Goal: Transaction & Acquisition: Purchase product/service

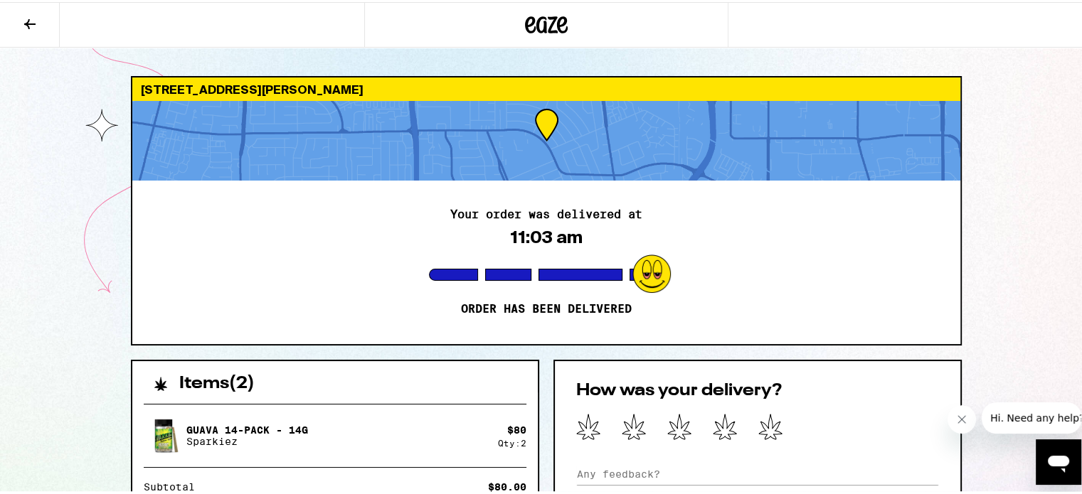
drag, startPoint x: 528, startPoint y: 21, endPoint x: 516, endPoint y: 22, distance: 11.5
click at [527, 21] on icon at bounding box center [530, 22] width 11 height 17
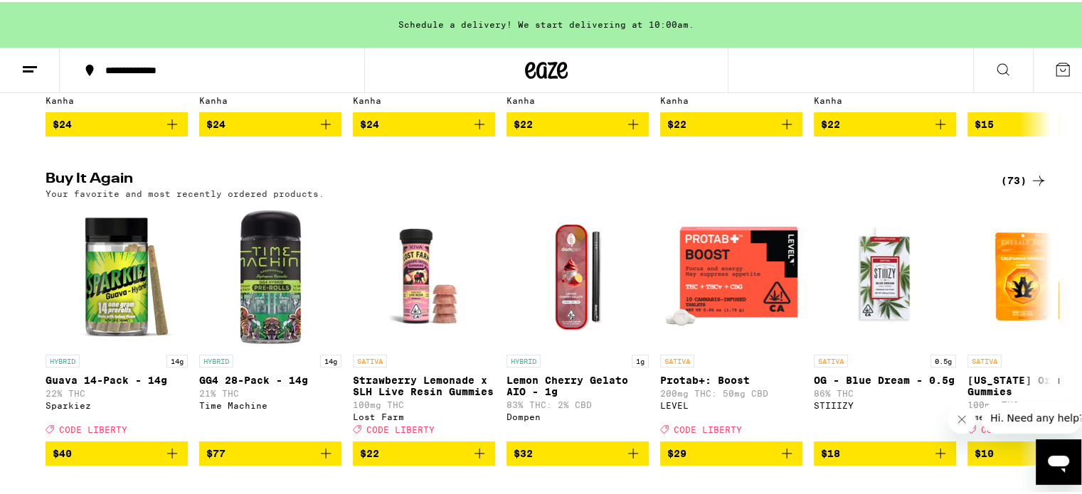
scroll to position [1138, 0]
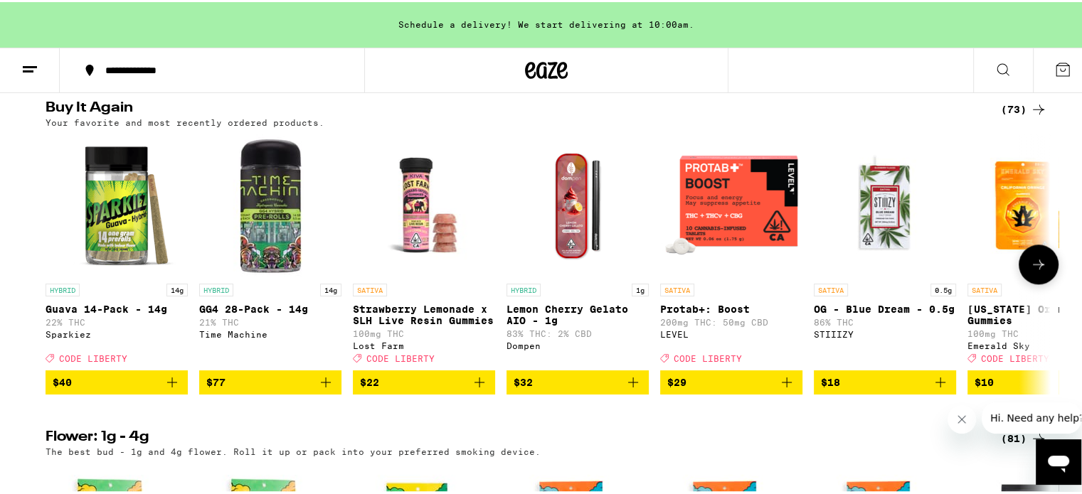
click at [100, 254] on img "Open page for Guava 14-Pack - 14g from Sparkiez" at bounding box center [117, 203] width 142 height 142
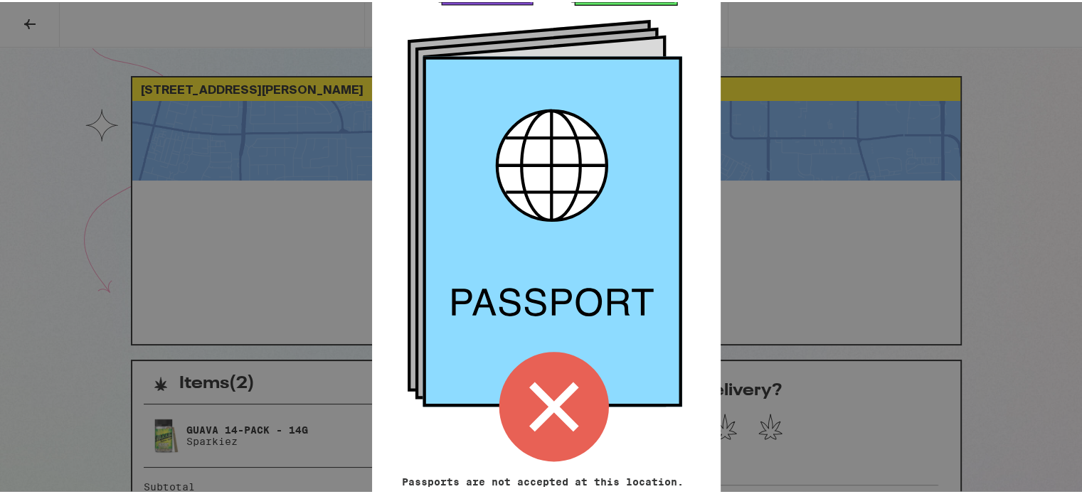
click at [627, 212] on icon at bounding box center [551, 230] width 259 height 351
click at [330, 122] on div "Remember! Bring your ID and cash Passports are not accepted at this location. P…" at bounding box center [546, 247] width 1092 height 494
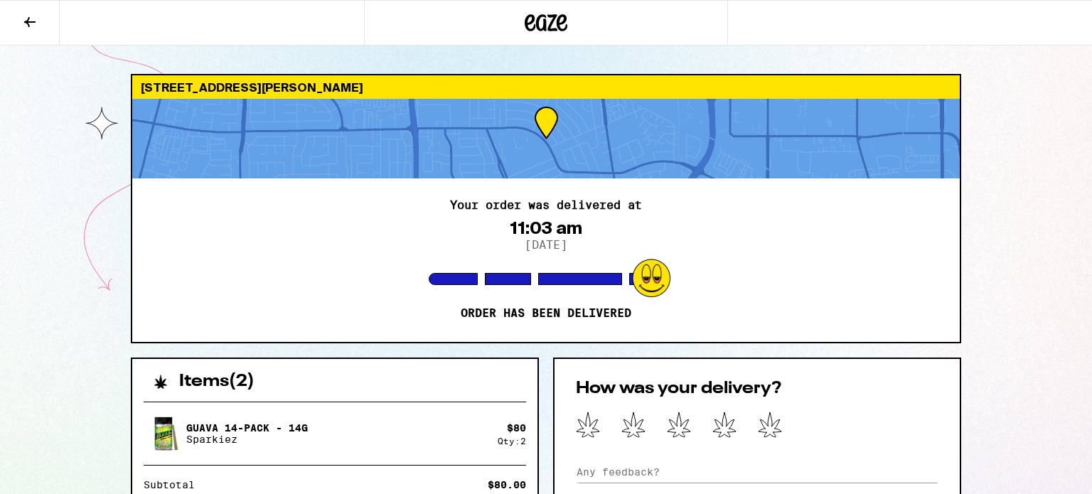
click at [536, 22] on icon at bounding box center [546, 23] width 43 height 26
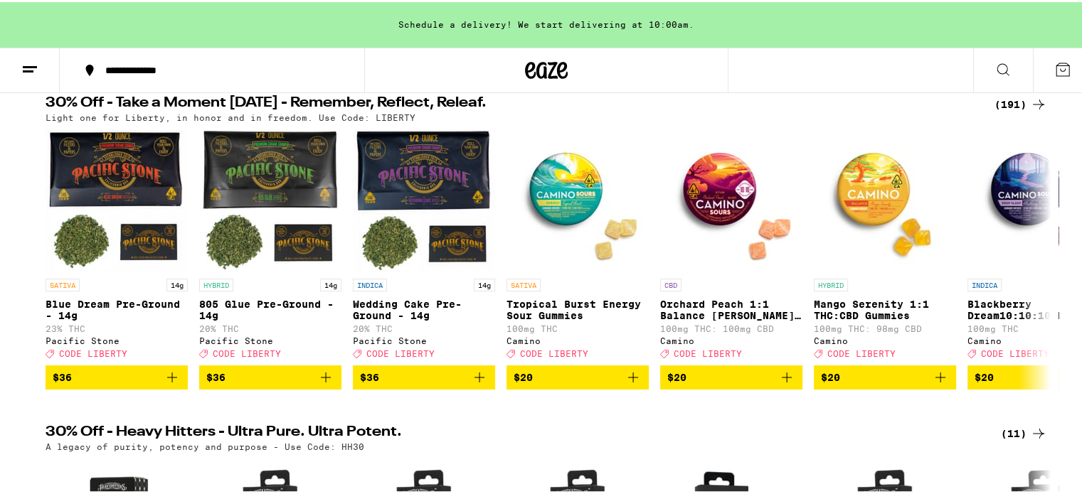
scroll to position [142, 0]
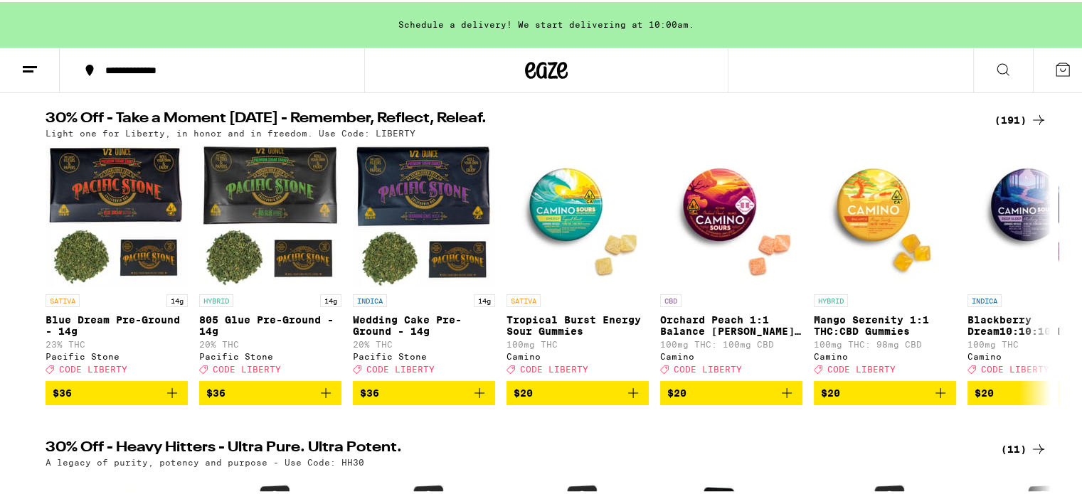
click at [1013, 115] on div "(191)" at bounding box center [1020, 118] width 53 height 17
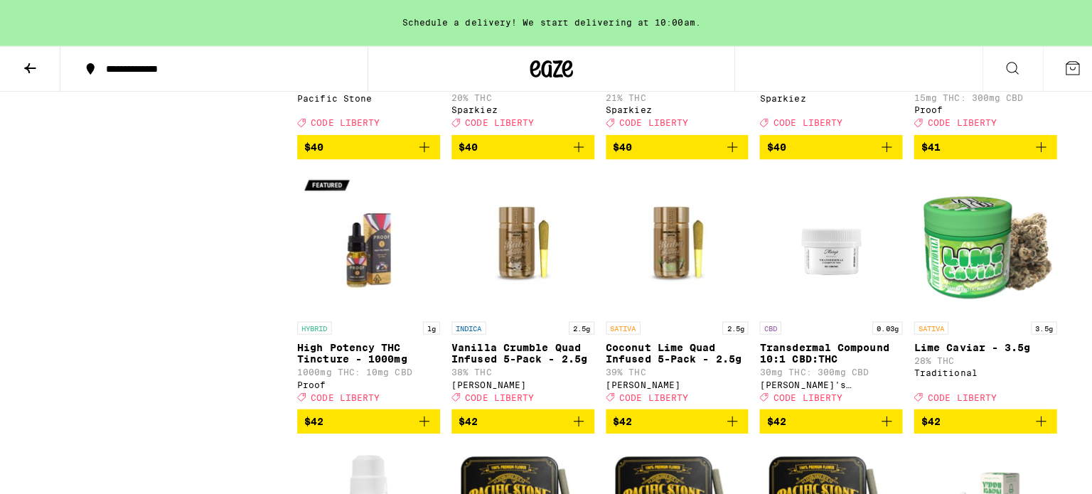
scroll to position [8748, 0]
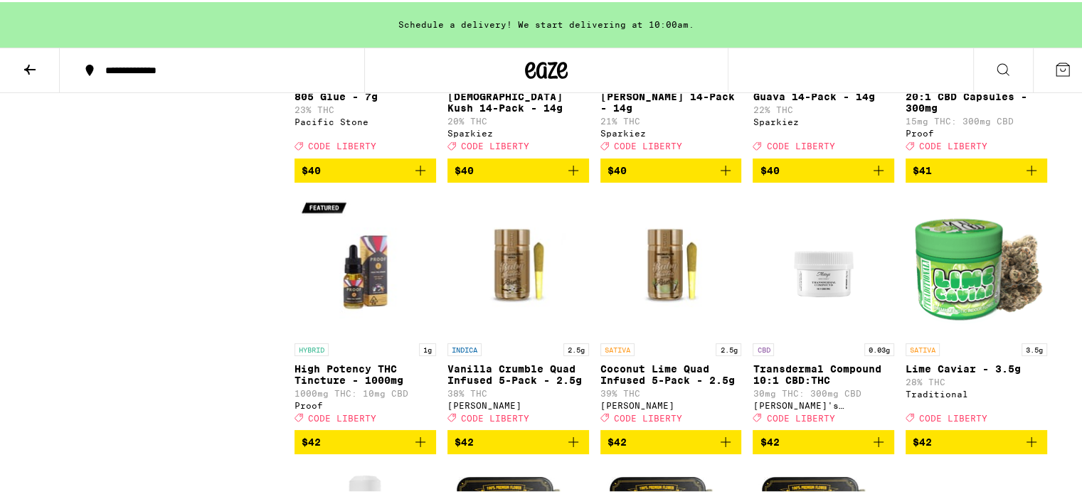
click at [877, 177] on icon "Add to bag" at bounding box center [878, 168] width 17 height 17
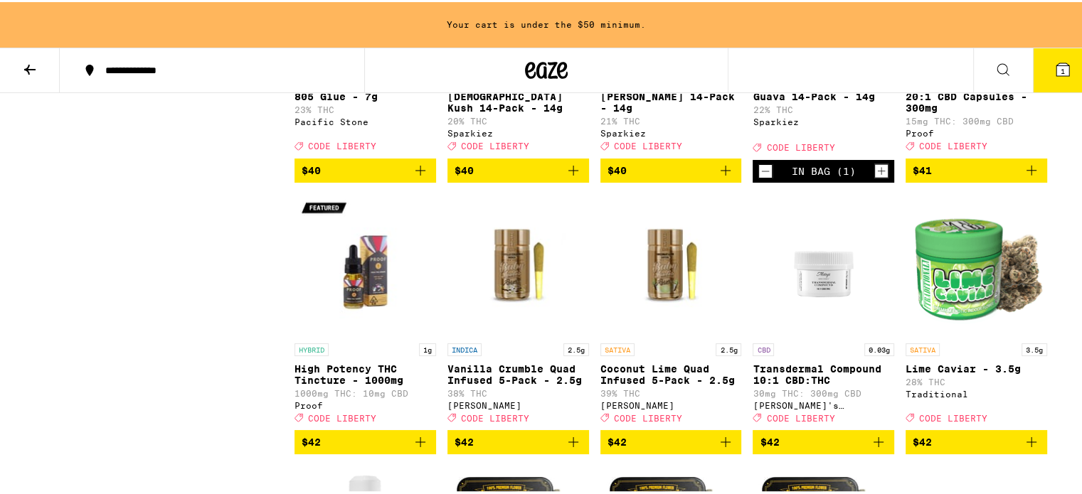
click at [877, 178] on icon "Increment" at bounding box center [881, 169] width 13 height 17
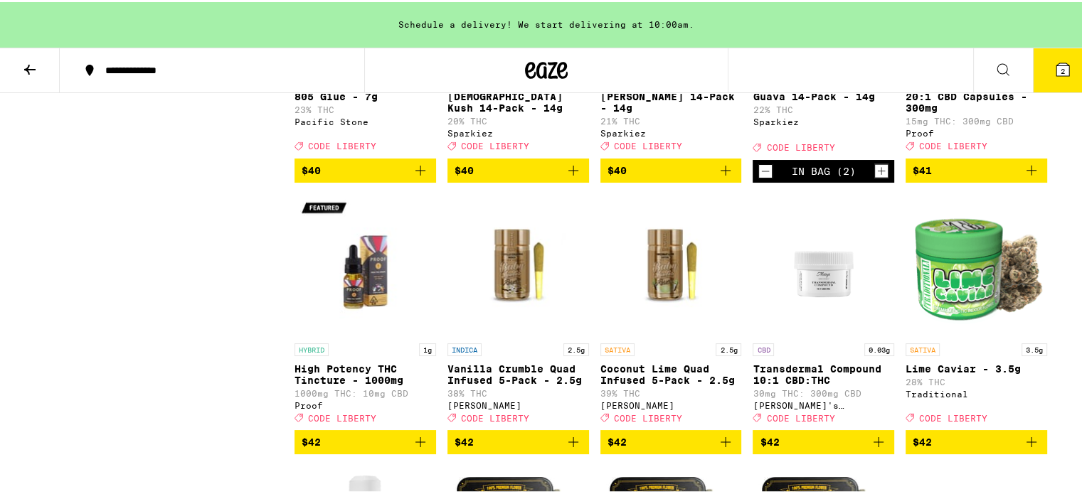
click at [1060, 66] on button "2" at bounding box center [1063, 68] width 60 height 44
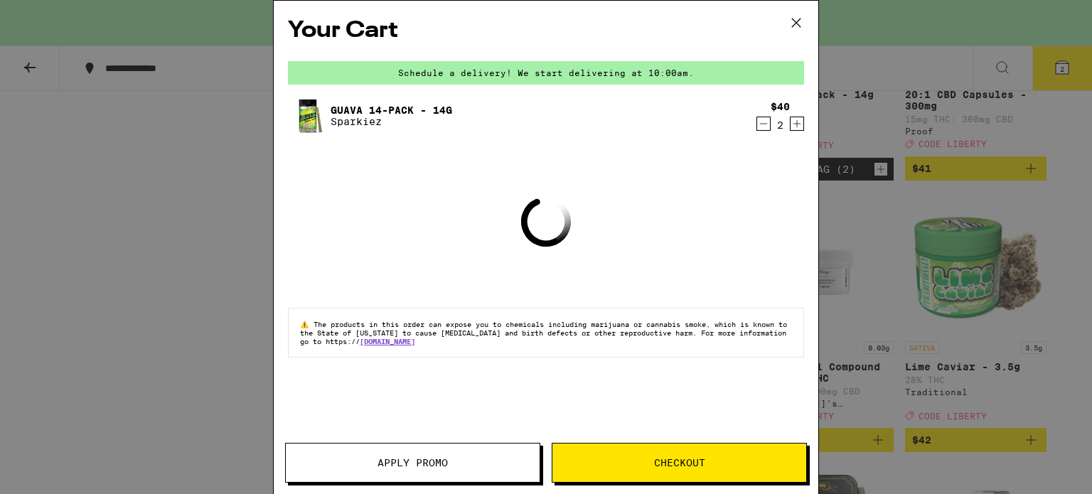
click at [593, 243] on div "Your Cart Schedule a delivery! We start delivering at 10:00am. Guava 14-Pack - …" at bounding box center [546, 226] width 545 height 451
click at [669, 460] on span "Checkout" at bounding box center [679, 463] width 51 height 10
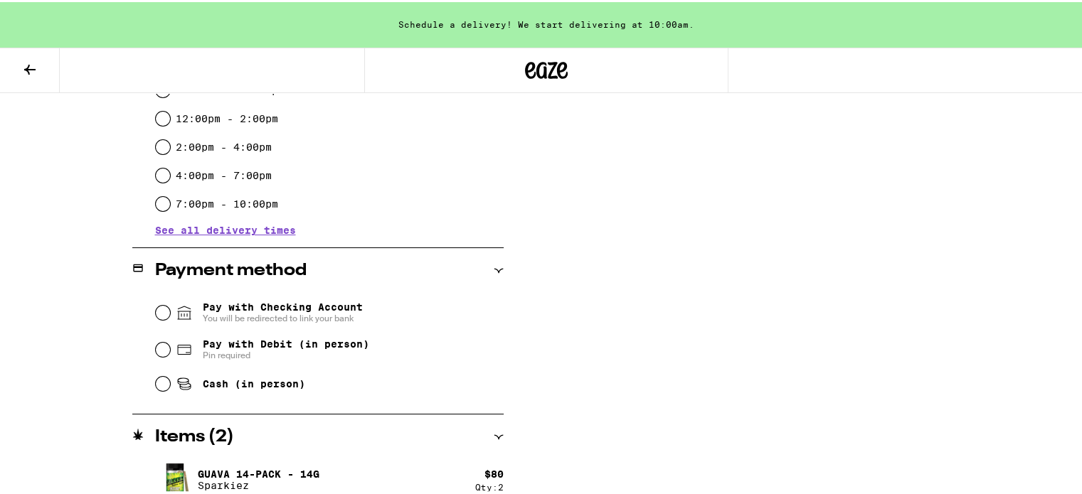
scroll to position [441, 0]
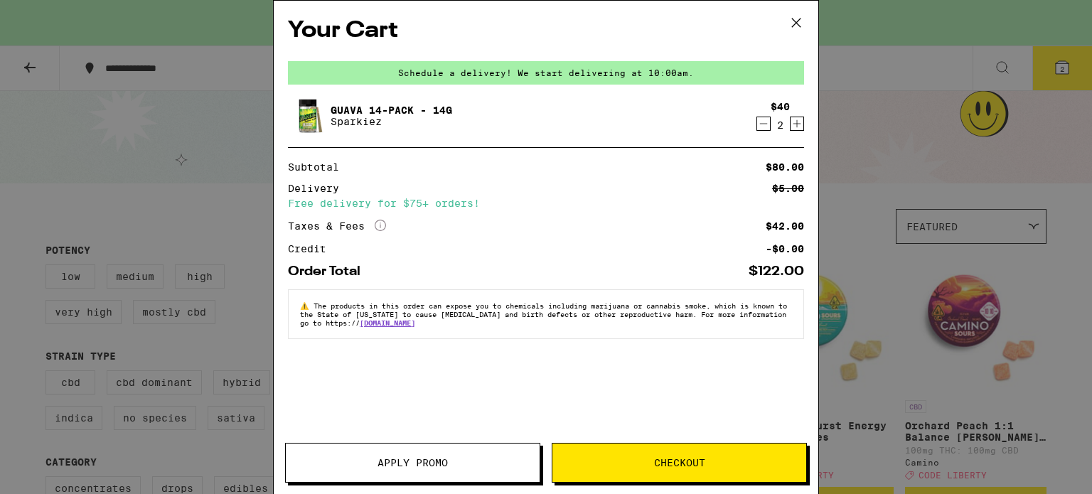
click at [449, 471] on button "Apply Promo" at bounding box center [412, 463] width 255 height 40
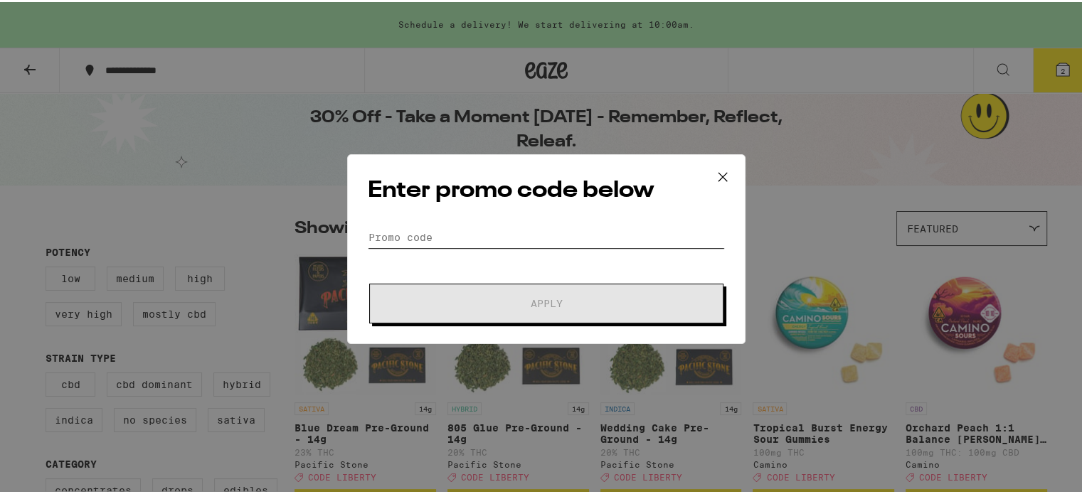
click at [498, 235] on input "Promo Code" at bounding box center [546, 235] width 357 height 21
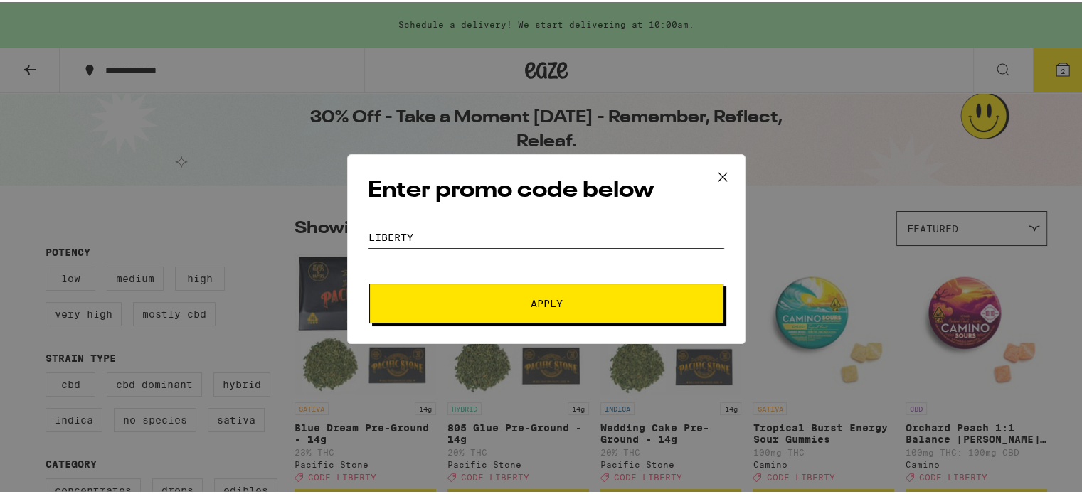
type input "liberty"
click at [531, 304] on span "Apply" at bounding box center [547, 302] width 32 height 10
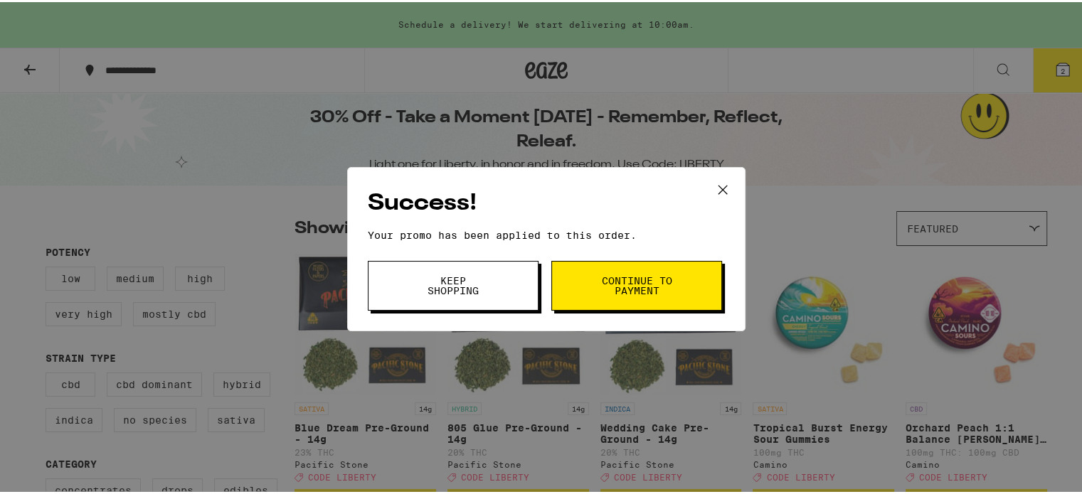
click at [615, 275] on span "Continue to payment" at bounding box center [636, 284] width 73 height 20
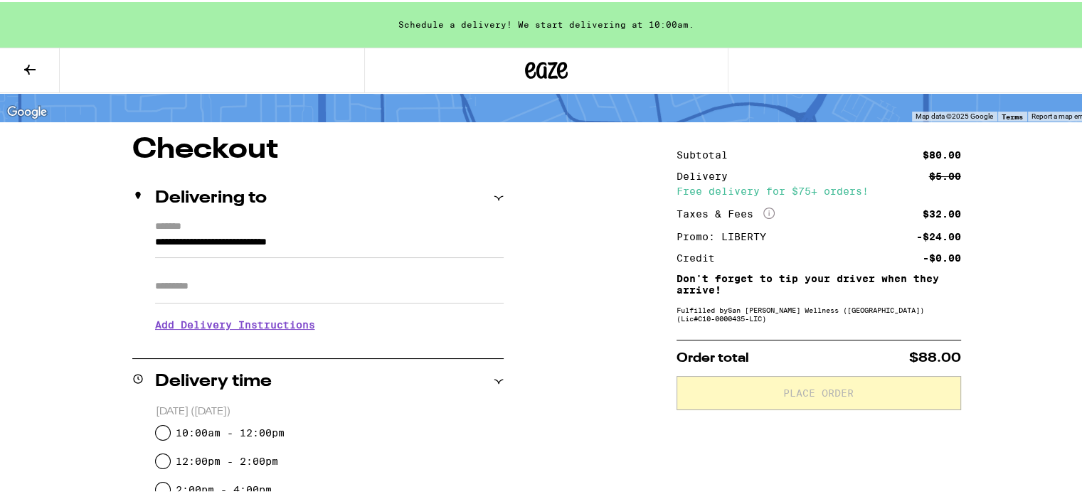
scroll to position [142, 0]
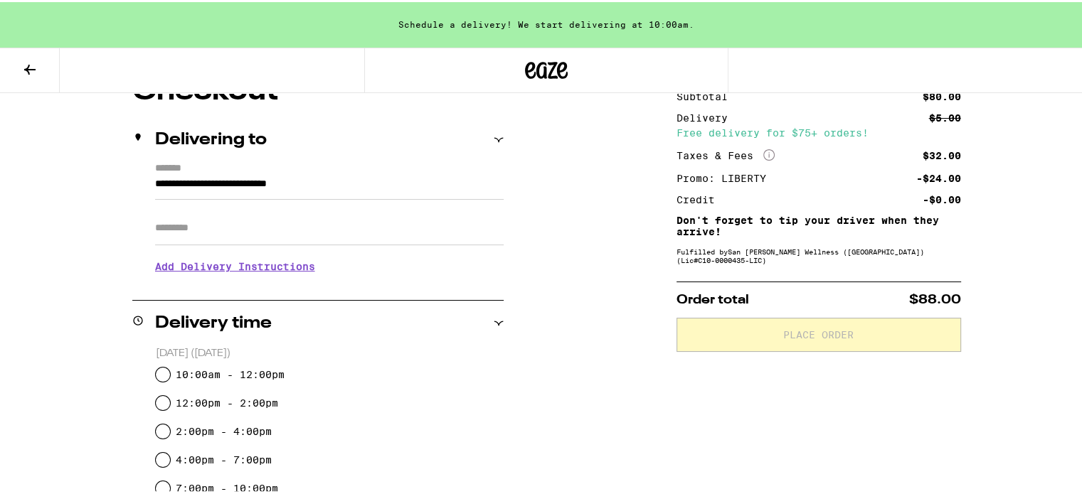
click at [254, 396] on label "12:00pm - 2:00pm" at bounding box center [227, 400] width 102 height 11
click at [170, 396] on input "12:00pm - 2:00pm" at bounding box center [163, 401] width 14 height 14
radio input "true"
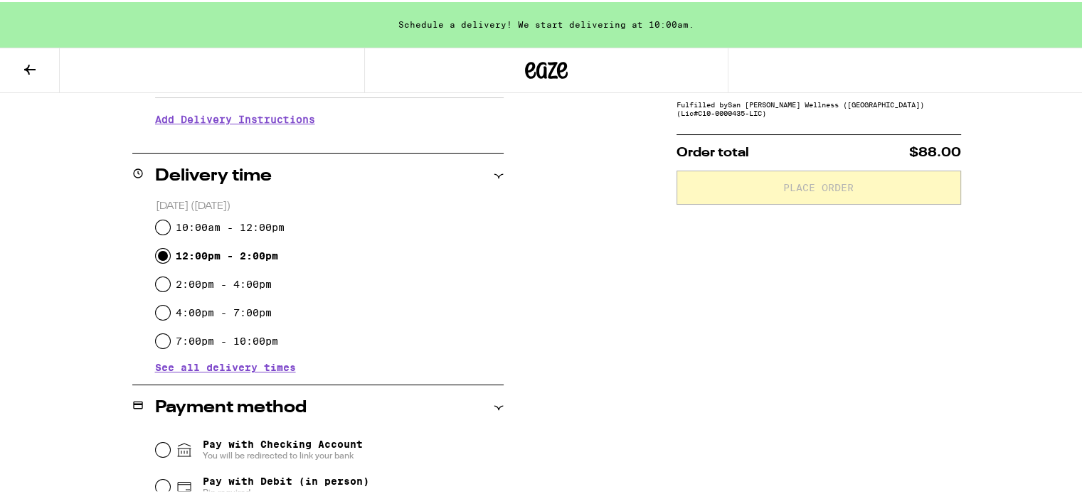
scroll to position [427, 0]
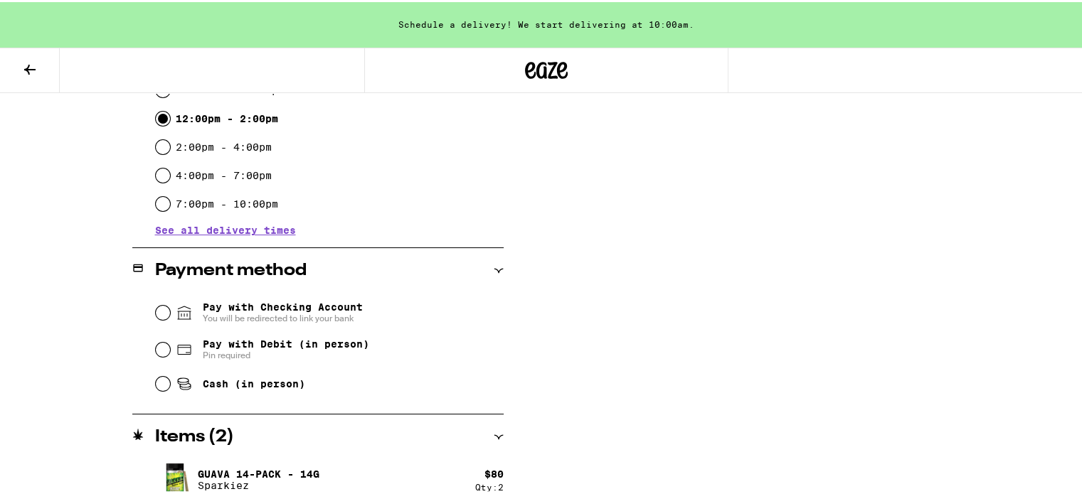
click at [254, 383] on span "Cash (in person)" at bounding box center [254, 381] width 102 height 11
click at [170, 383] on input "Cash (in person)" at bounding box center [163, 382] width 14 height 14
radio input "true"
click at [692, 317] on div "Subtotal $80.00 Delivery $5.00 Free delivery for $75+ orders! Taxes & Fees More…" at bounding box center [818, 150] width 284 height 719
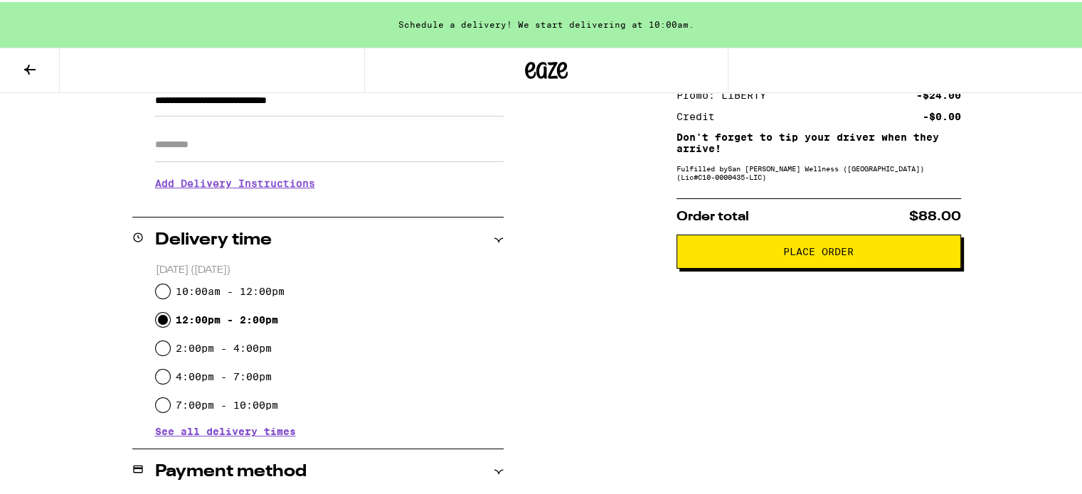
scroll to position [228, 0]
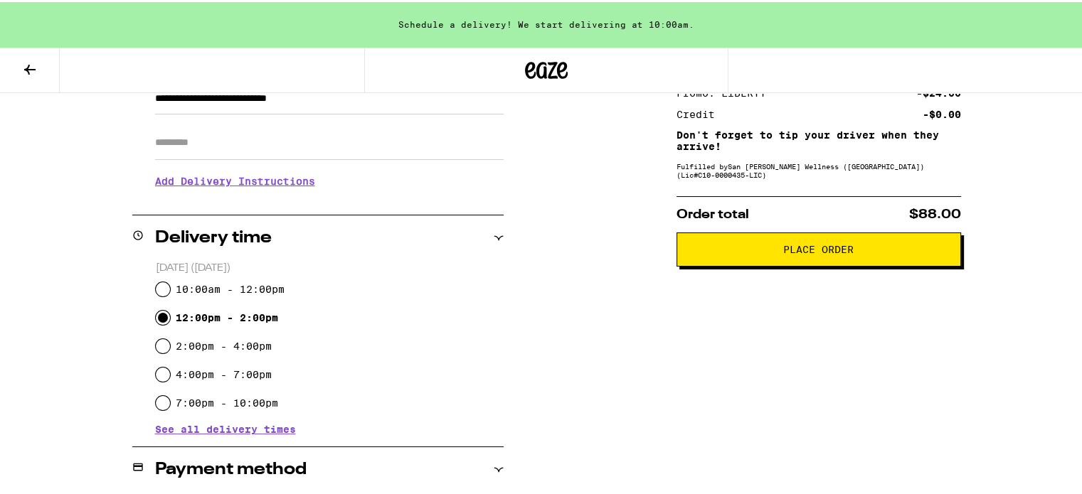
click at [712, 242] on button "Place Order" at bounding box center [818, 247] width 284 height 34
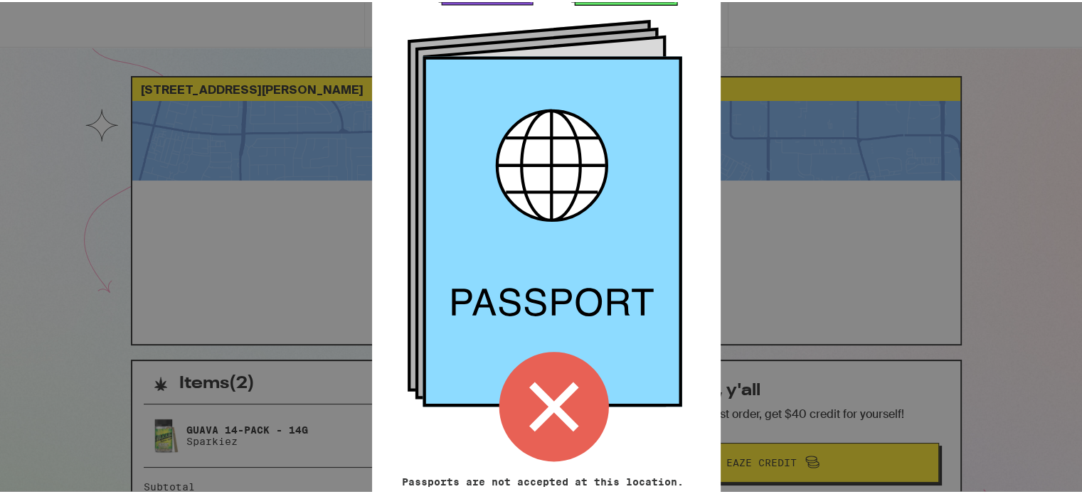
click at [594, 248] on icon at bounding box center [551, 230] width 259 height 351
click at [744, 235] on div "Remember! Bring your ID and cash Passports are not accepted at this location. P…" at bounding box center [546, 247] width 1092 height 494
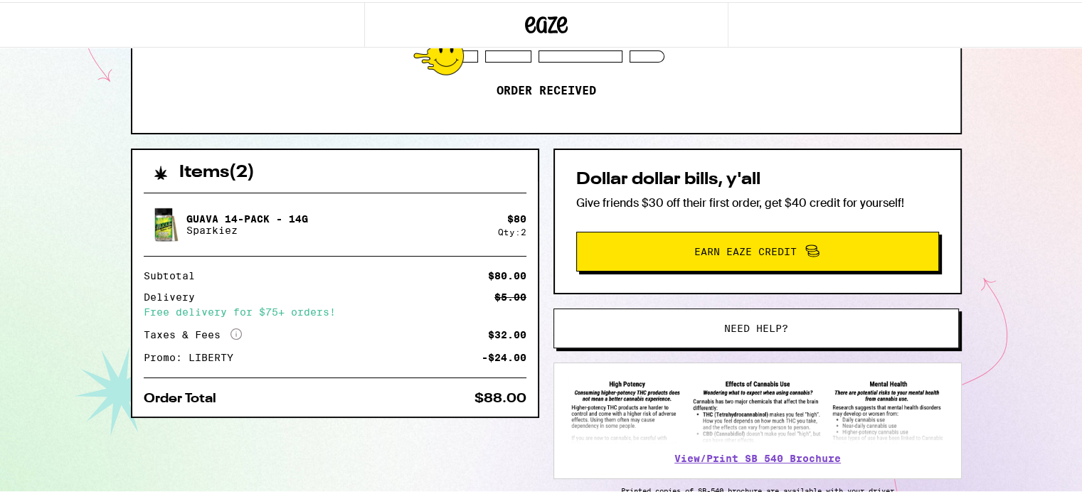
scroll to position [282, 0]
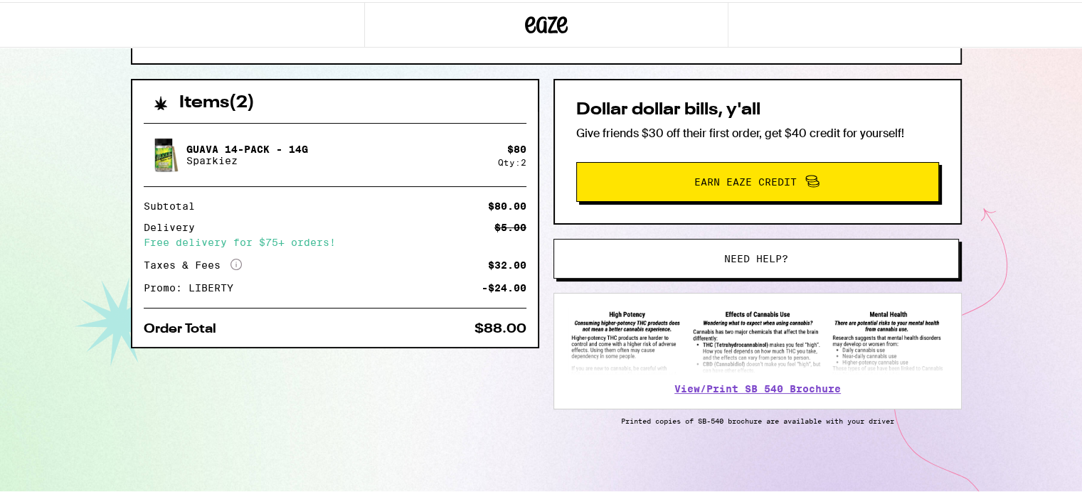
click at [481, 368] on div "Items ( 2 ) Guava 14-Pack - 14g Sparkiez $ 80 Qty: 2 Subtotal $80.00 Delivery $…" at bounding box center [546, 285] width 831 height 417
click at [515, 423] on div "Items ( 2 ) Guava 14-Pack - 14g Sparkiez $ 80 Qty: 2 Subtotal $80.00 Delivery $…" at bounding box center [546, 285] width 831 height 417
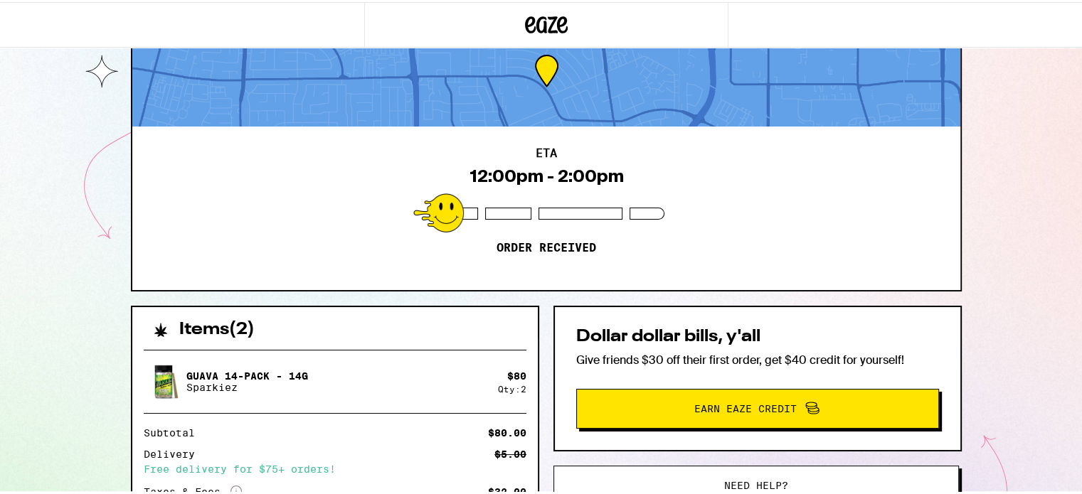
scroll to position [0, 0]
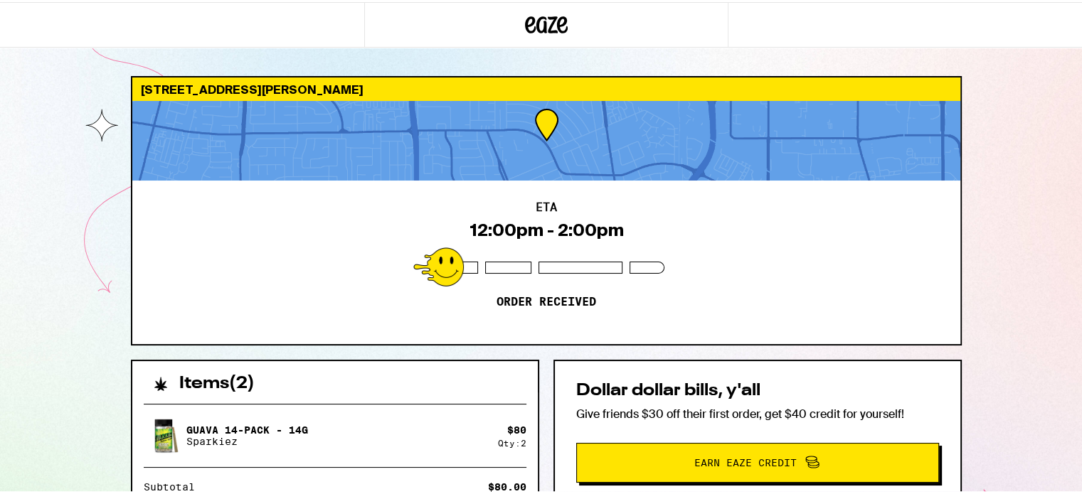
click at [265, 279] on div "ETA 12:00pm - 2:00pm Order received" at bounding box center [546, 261] width 828 height 164
click at [383, 21] on div at bounding box center [546, 23] width 364 height 46
